Goal: Communication & Community: Answer question/provide support

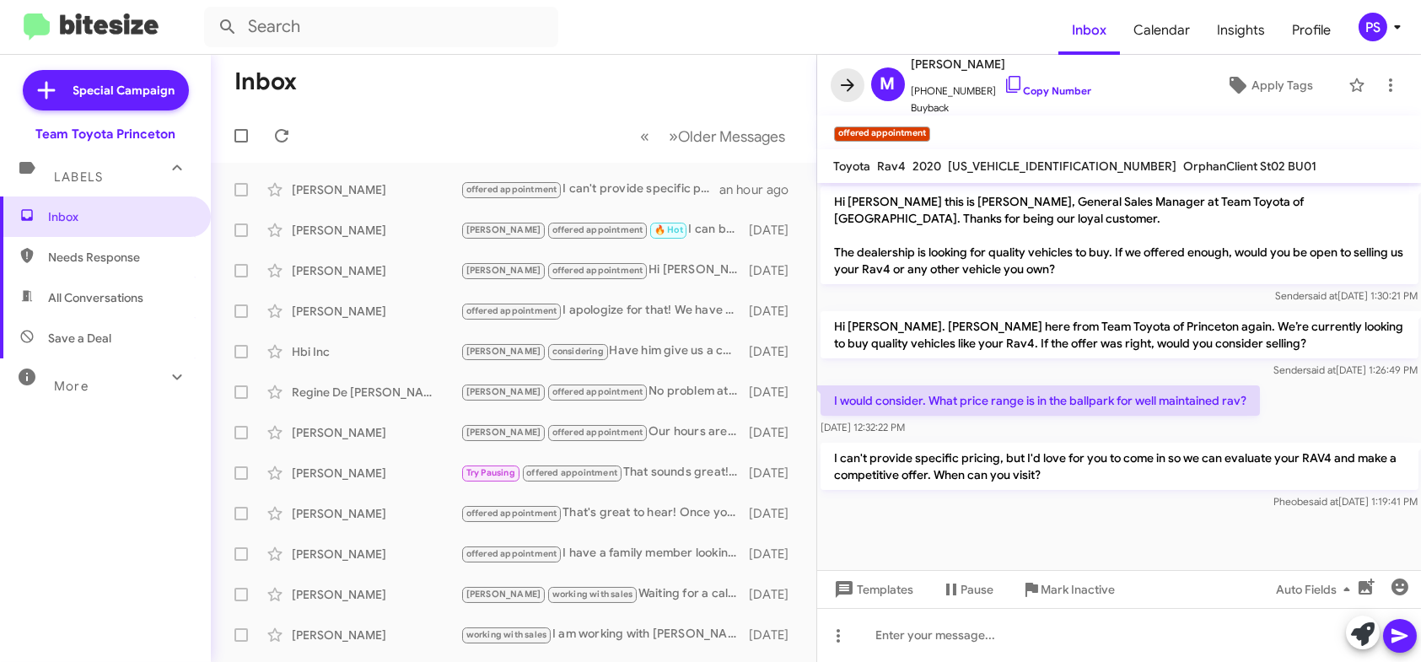
click at [849, 82] on icon at bounding box center [847, 84] width 13 height 13
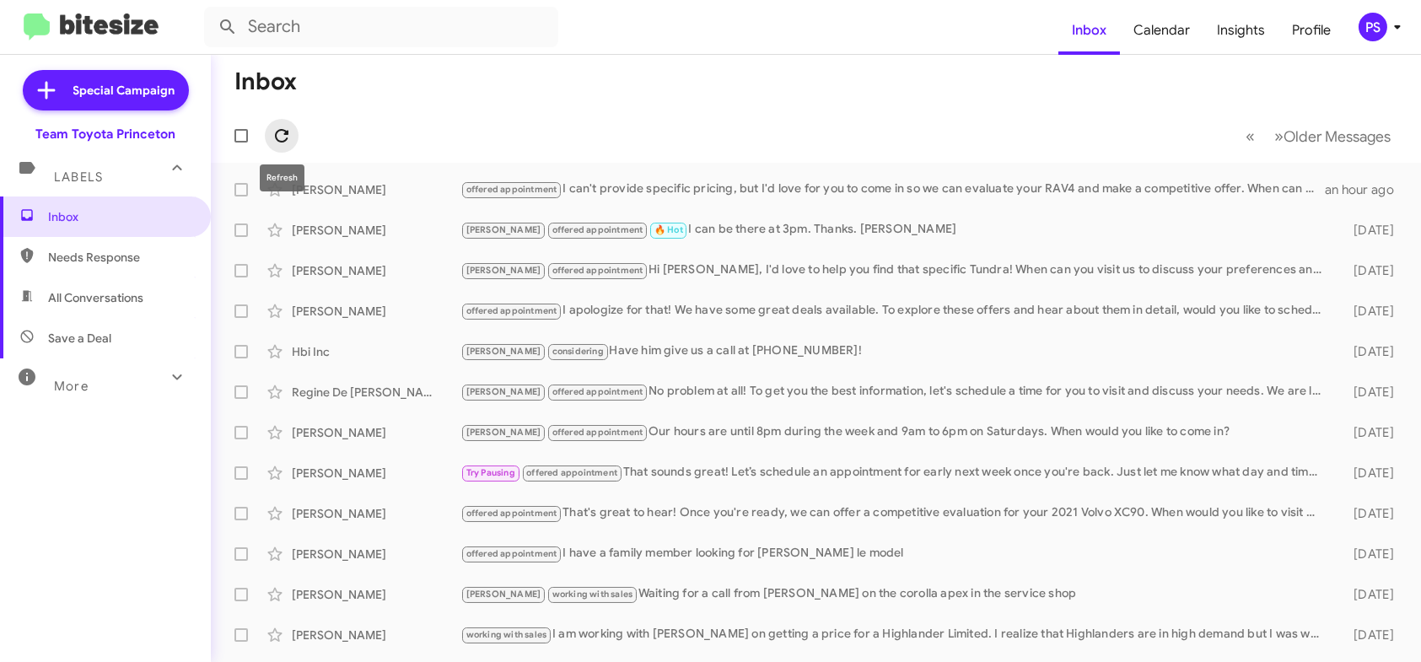
click at [276, 140] on icon at bounding box center [282, 136] width 20 height 20
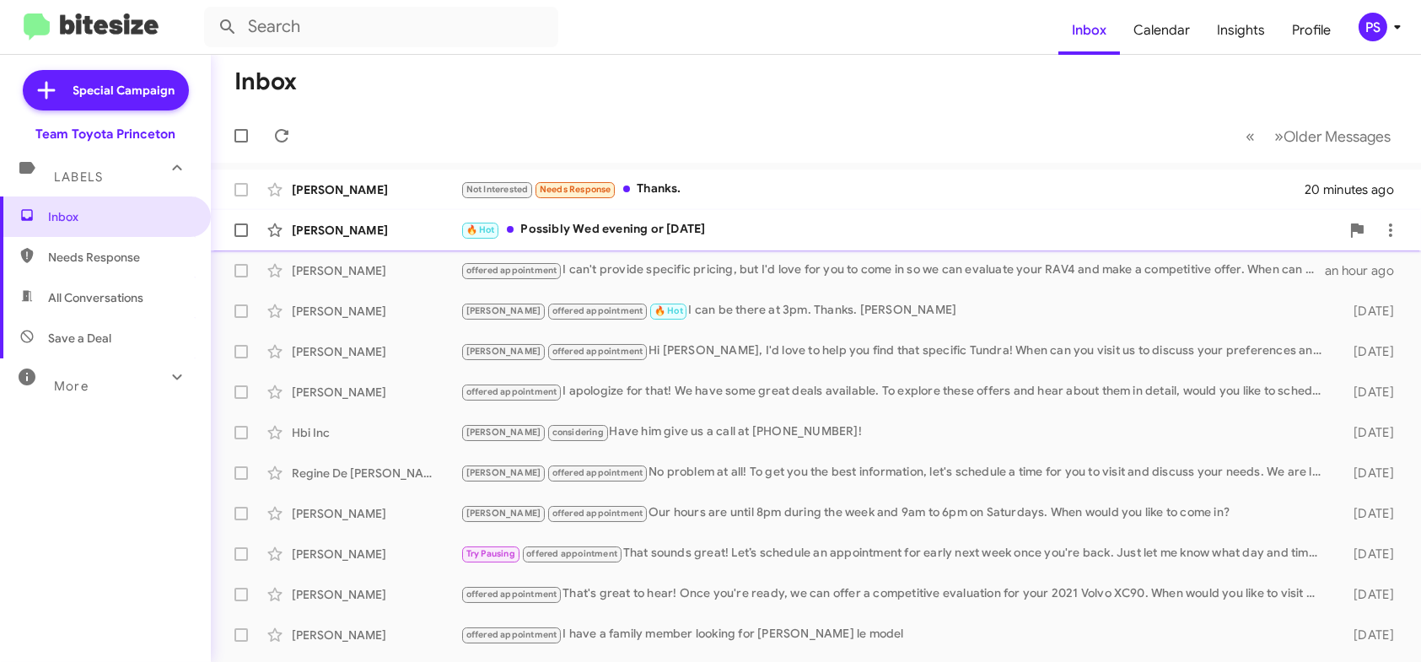
click at [731, 228] on div "🔥 Hot Possibly Wed evening or [DATE]" at bounding box center [899, 229] width 879 height 19
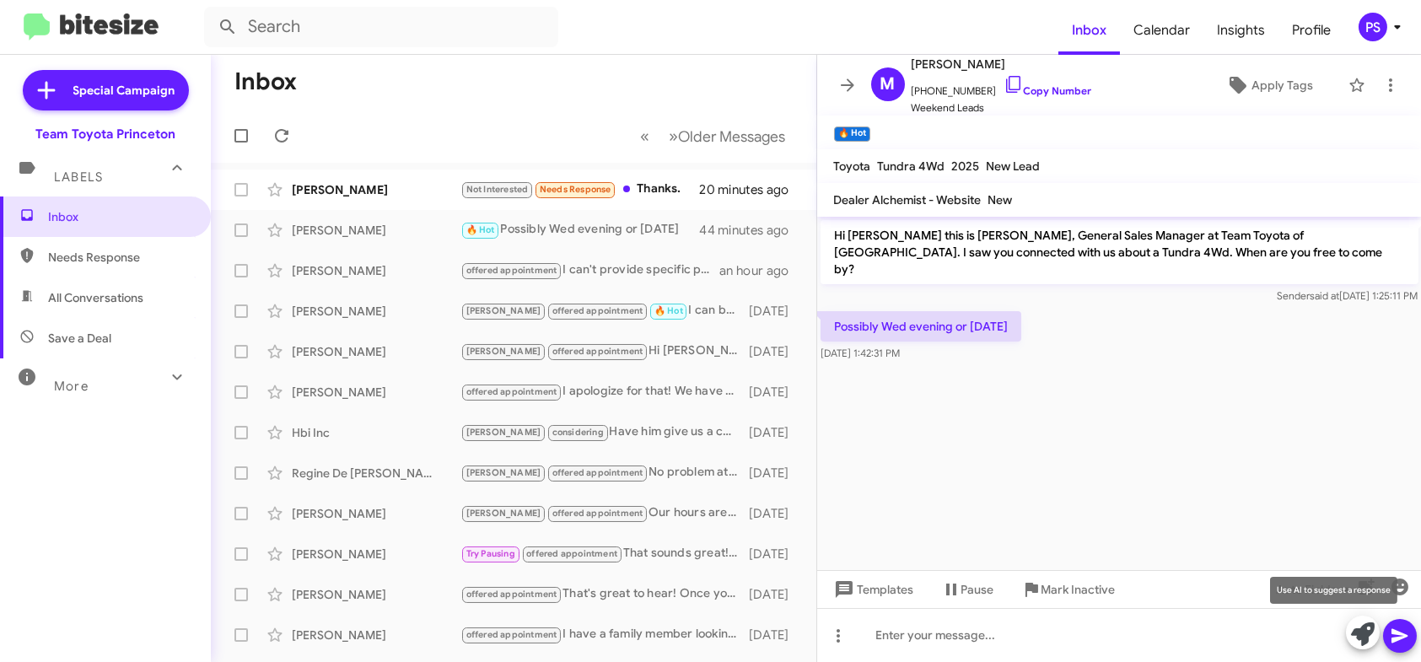
click at [1361, 632] on icon at bounding box center [1363, 634] width 24 height 24
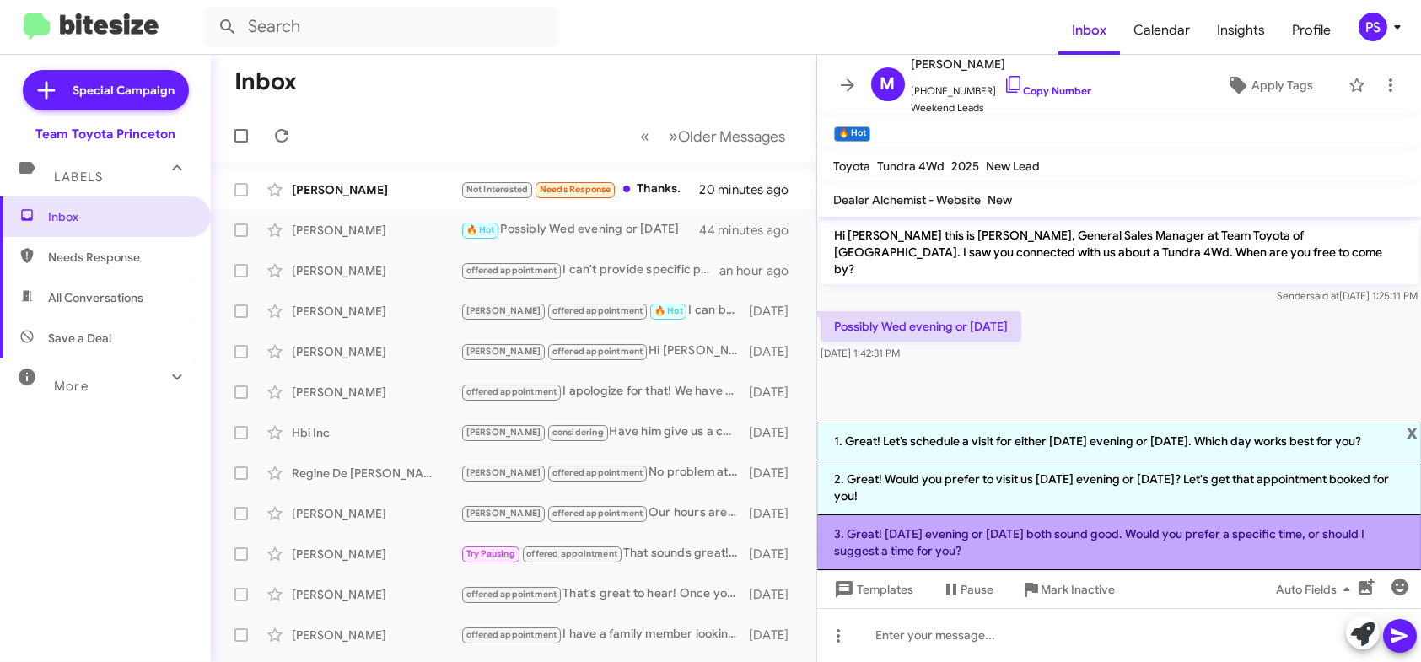
click at [1180, 551] on li "3. Great! [DATE] evening or [DATE] both sound good. Would you prefer a specific…" at bounding box center [1119, 542] width 605 height 55
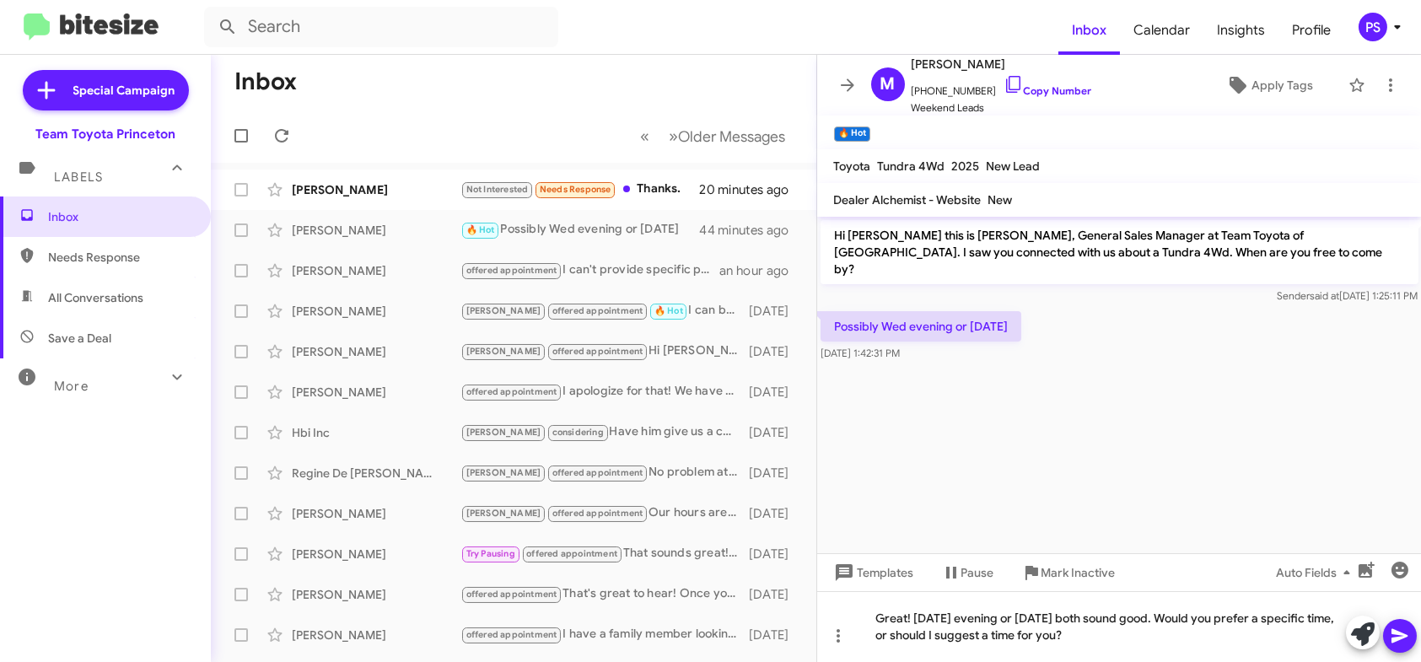
click at [1392, 632] on icon at bounding box center [1399, 636] width 16 height 14
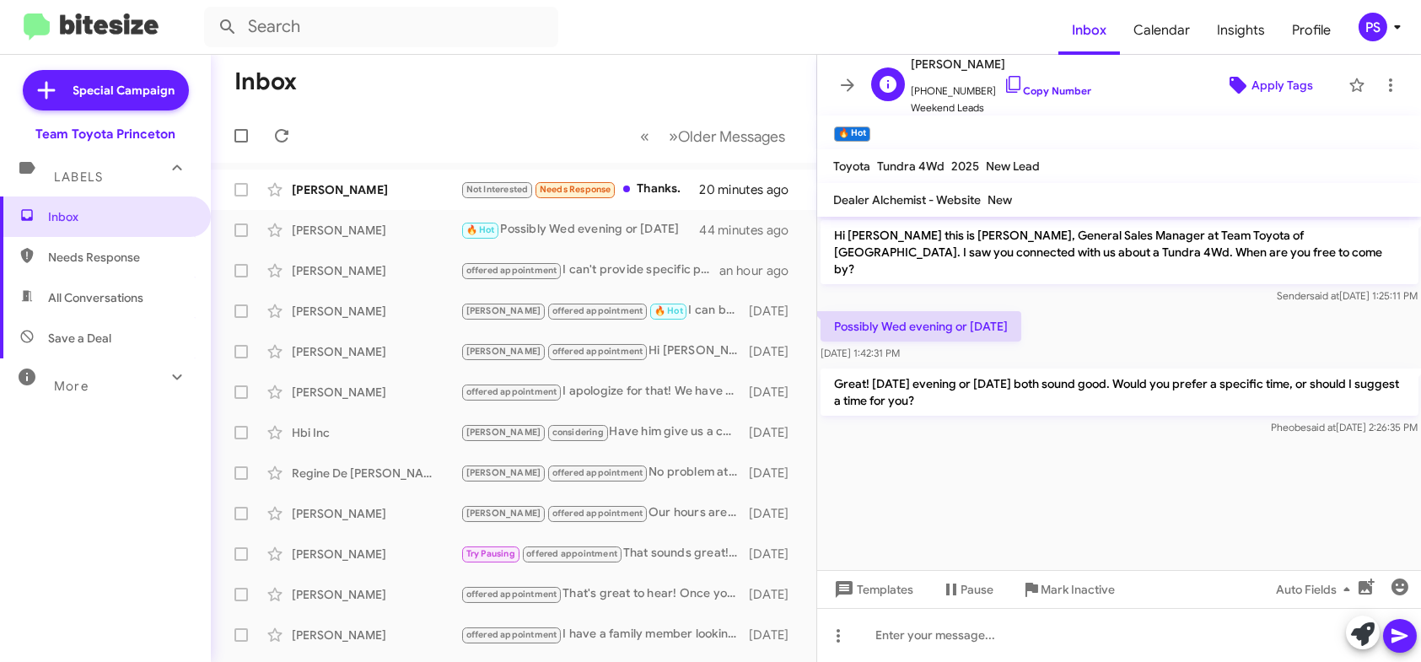
click at [1234, 90] on icon at bounding box center [1238, 85] width 20 height 20
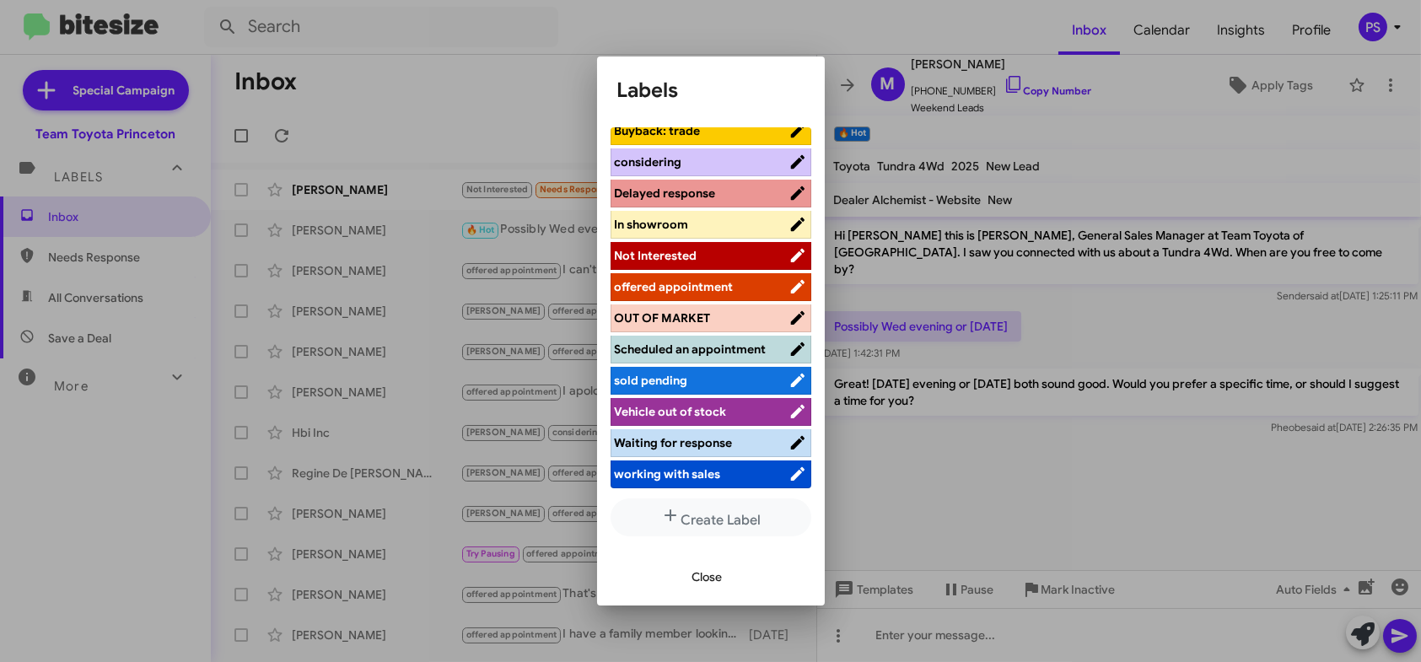
scroll to position [4, 0]
click at [669, 279] on span "offered appointment" at bounding box center [674, 285] width 119 height 15
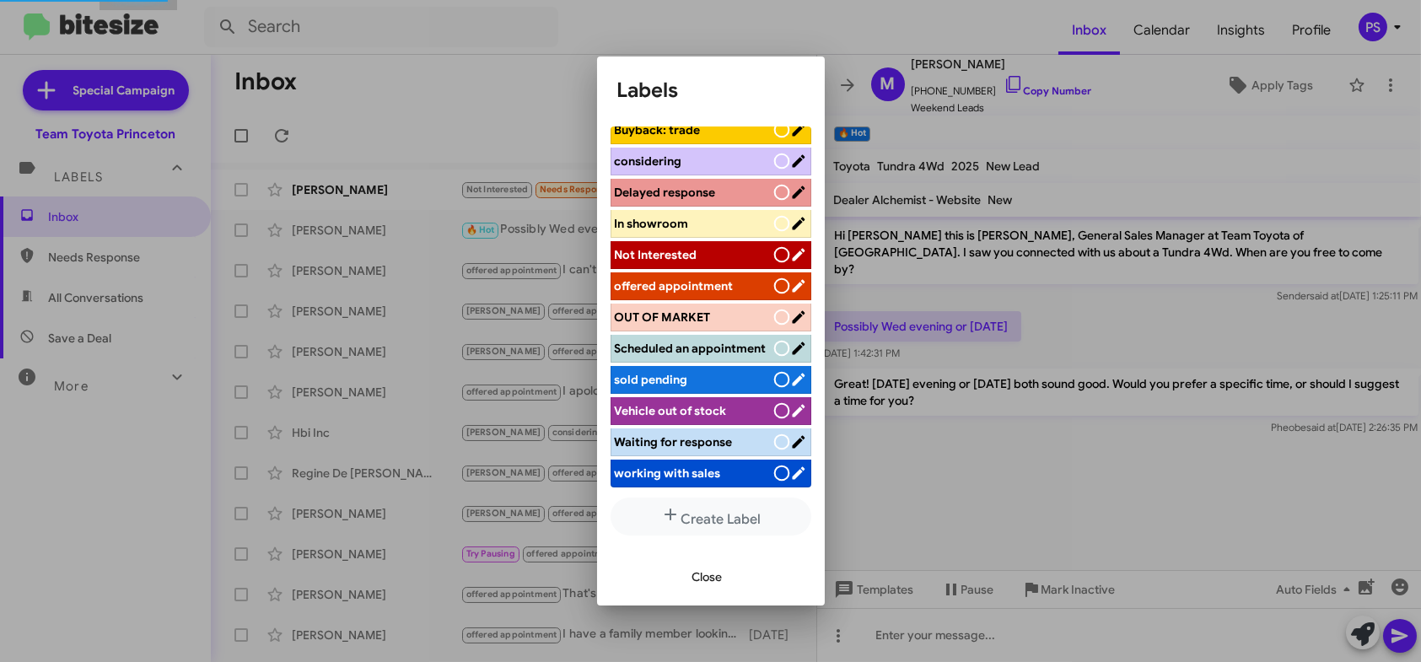
scroll to position [209, 0]
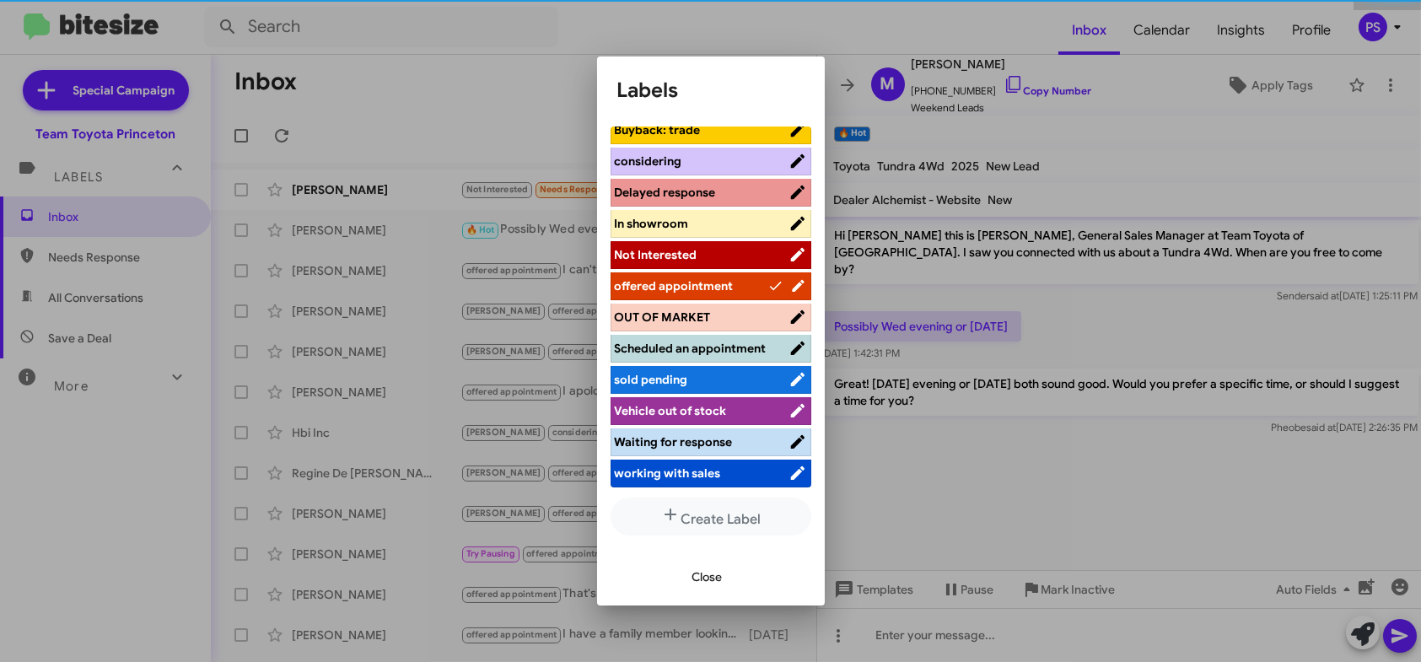
click at [727, 579] on button "Close" at bounding box center [707, 577] width 57 height 30
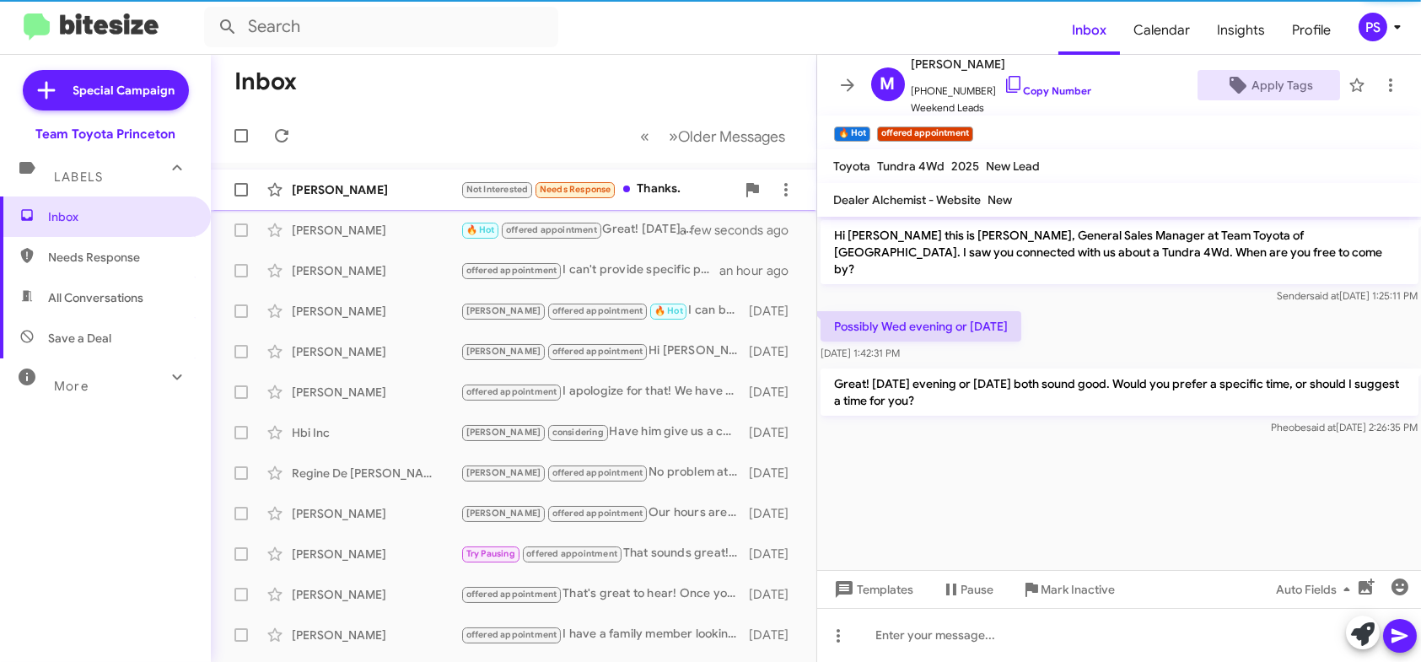
click at [675, 189] on div "Not Interested Needs Response Thanks." at bounding box center [597, 189] width 275 height 19
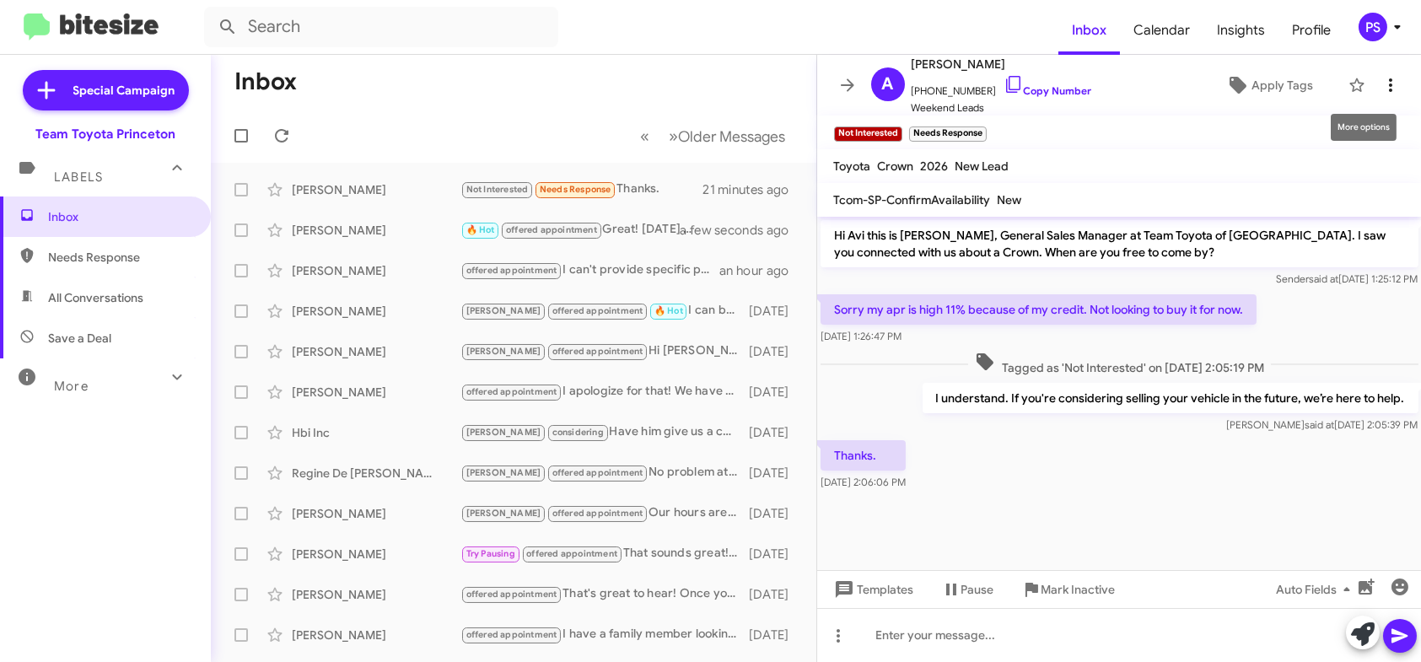
click at [1381, 89] on icon at bounding box center [1390, 85] width 20 height 20
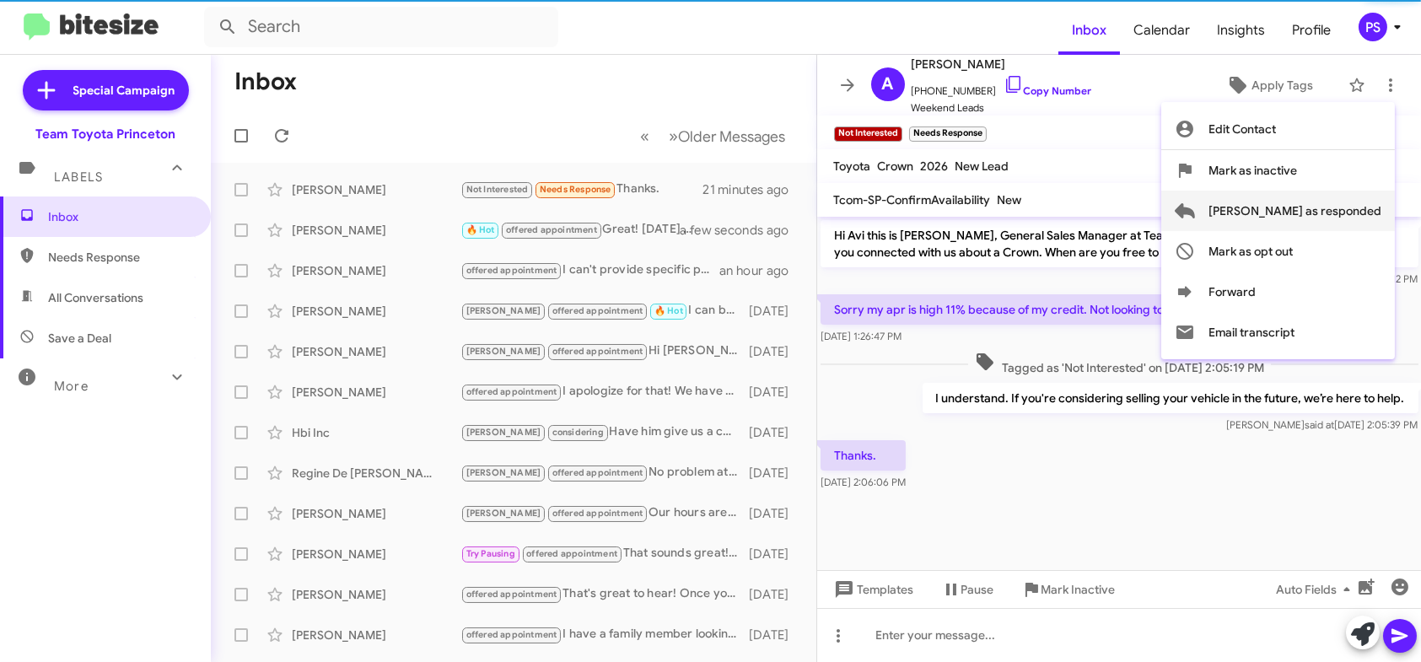
click at [1338, 199] on span "[PERSON_NAME] as responded" at bounding box center [1294, 211] width 173 height 40
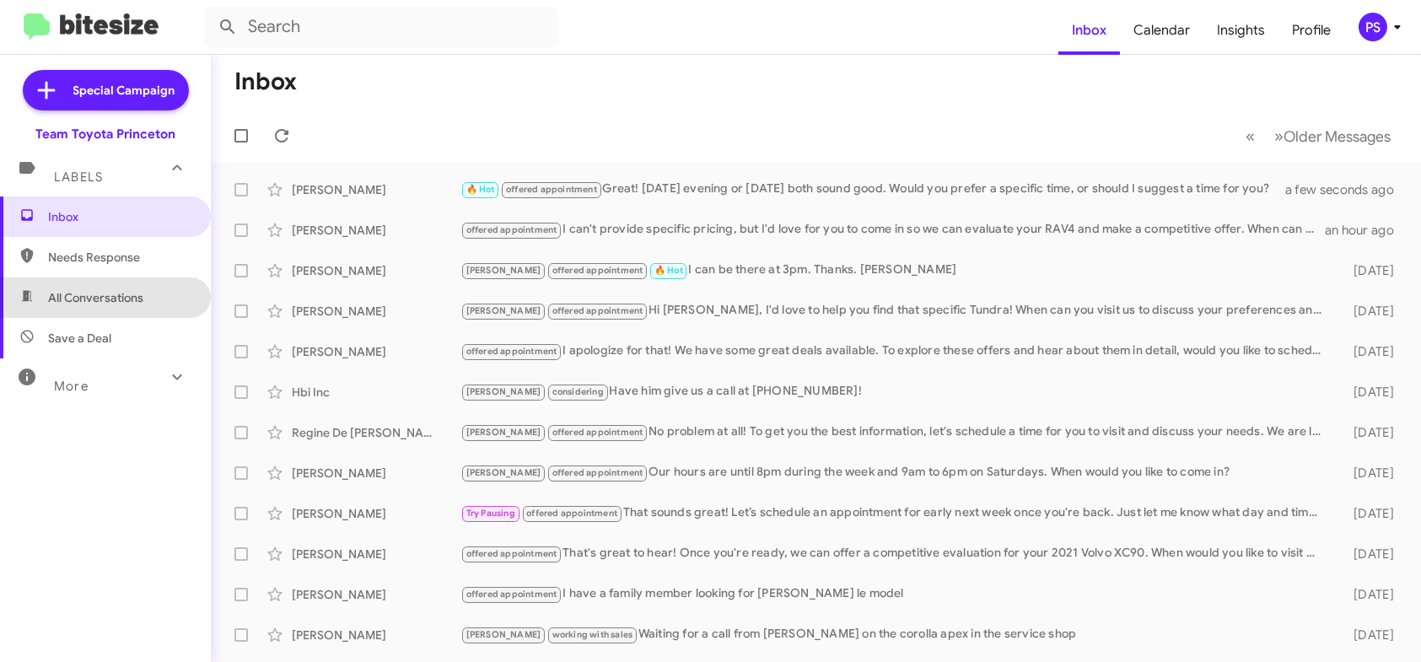
click at [107, 301] on span "All Conversations" at bounding box center [95, 297] width 95 height 17
type input "in:all-conversations"
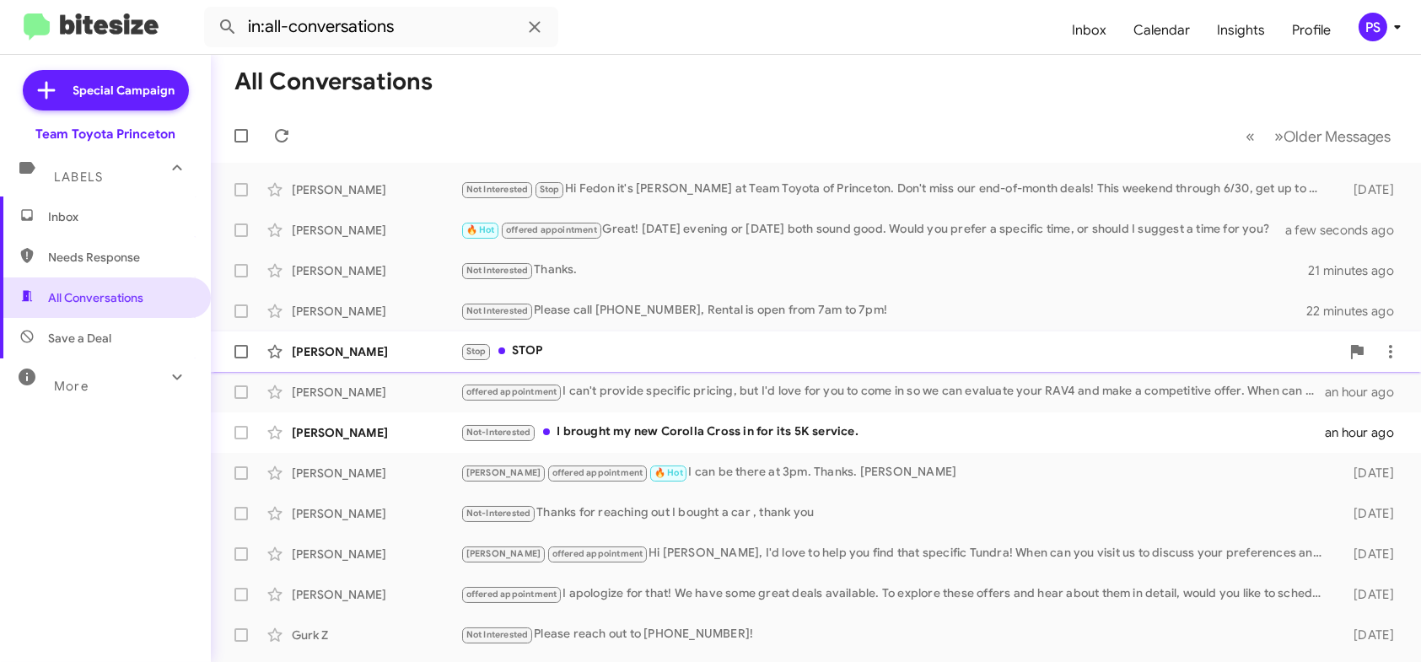
click at [680, 338] on div "Minenur Safak Stop STOP an hour ago" at bounding box center [815, 352] width 1183 height 34
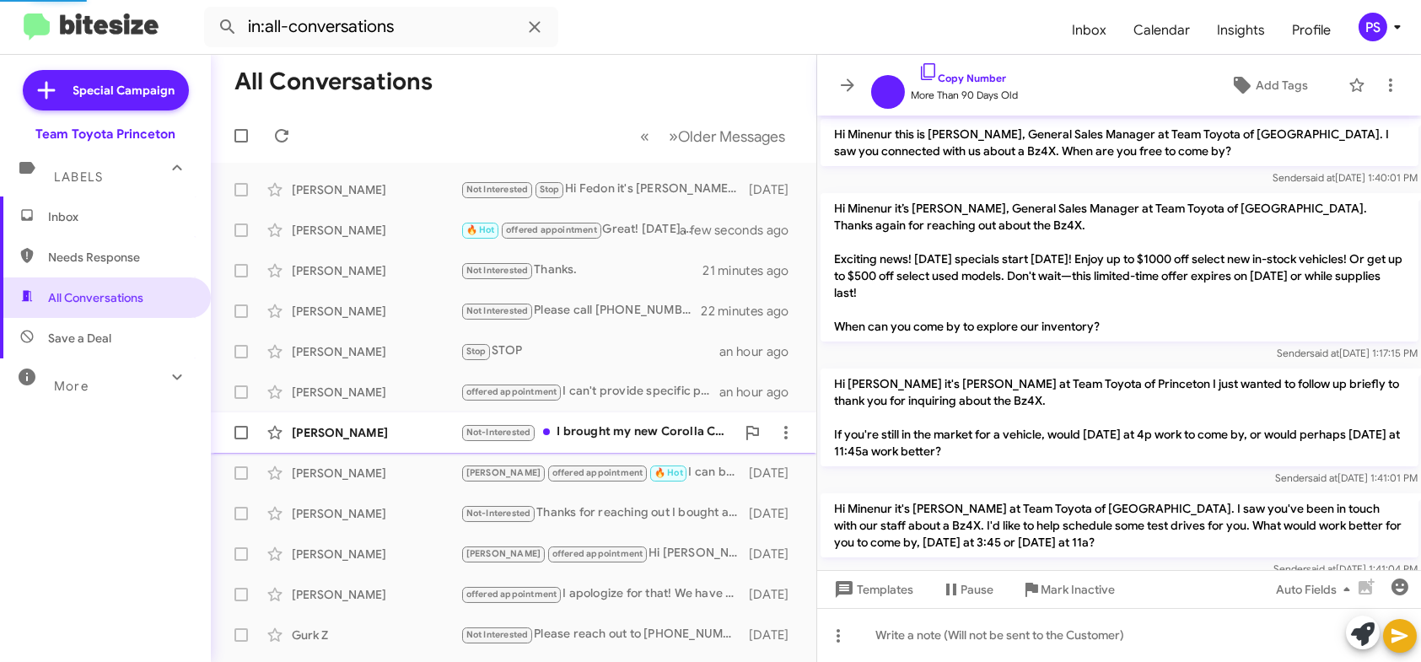
scroll to position [1091, 0]
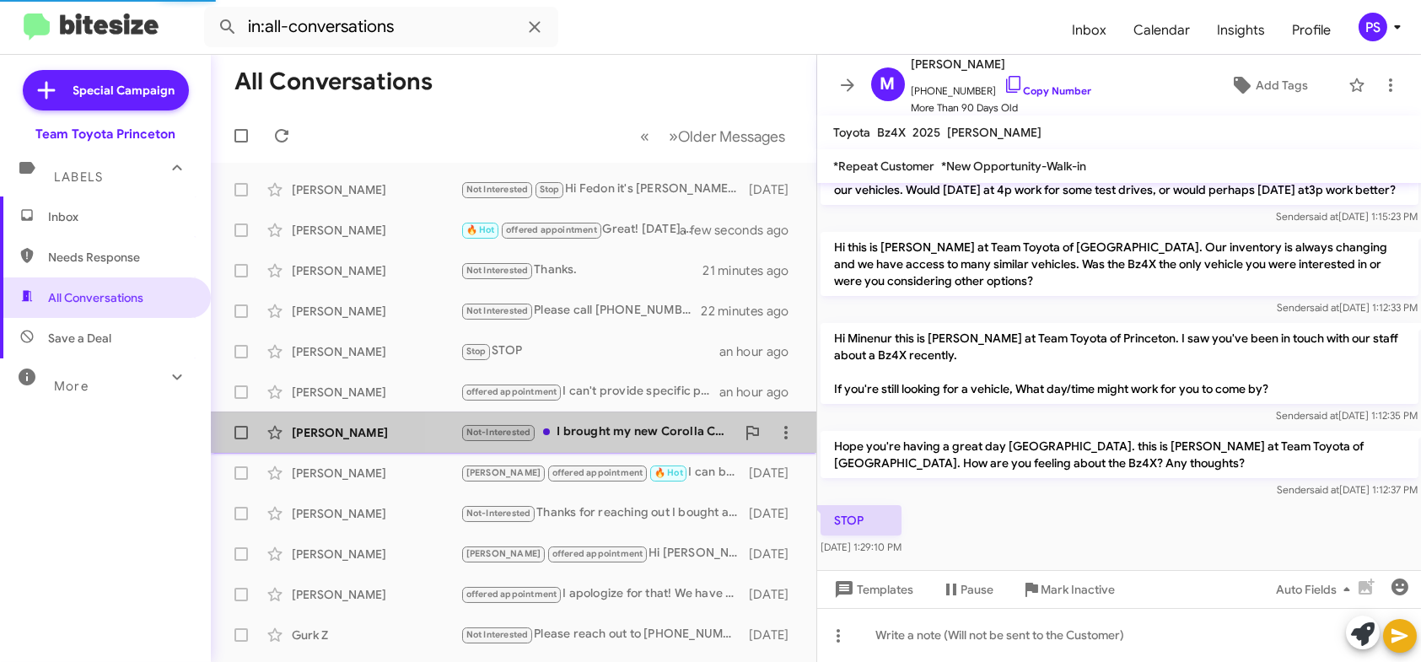
click at [653, 429] on div "Not-Interested I brought my new Corolla Cross in for its 5K service." at bounding box center [597, 431] width 275 height 19
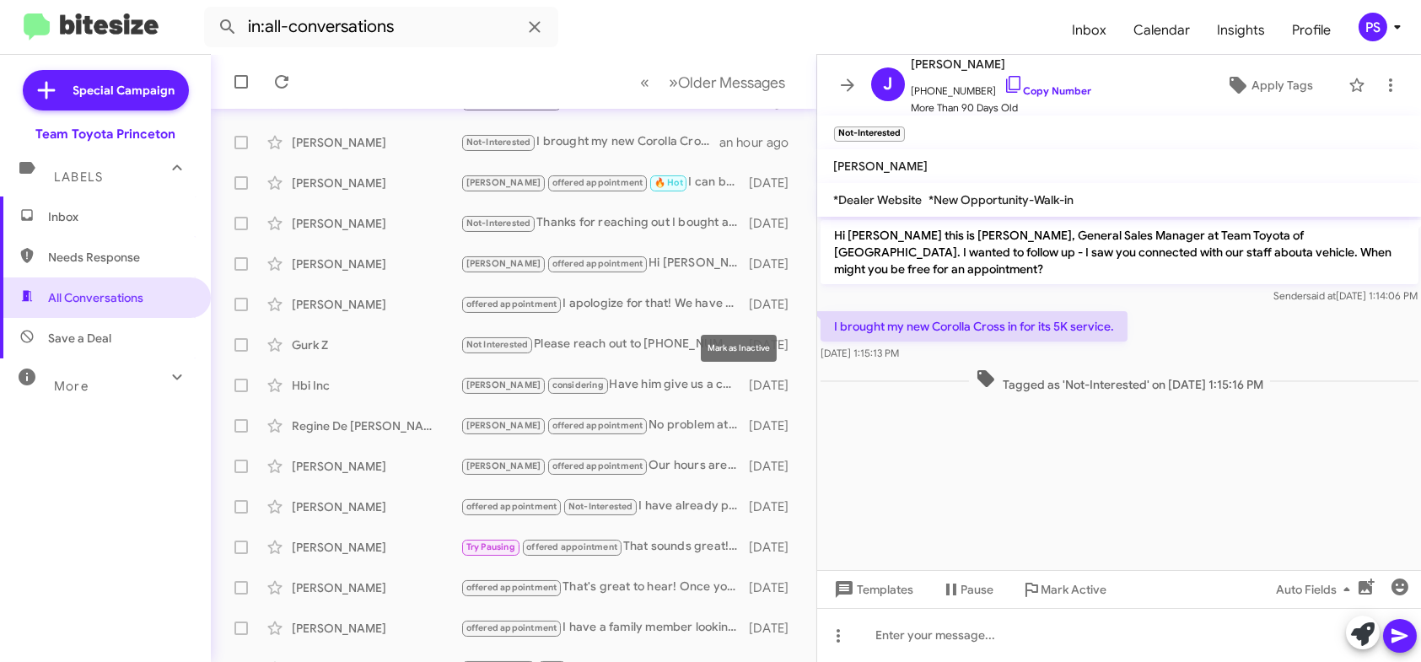
scroll to position [316, 0]
